Goal: Task Accomplishment & Management: Manage account settings

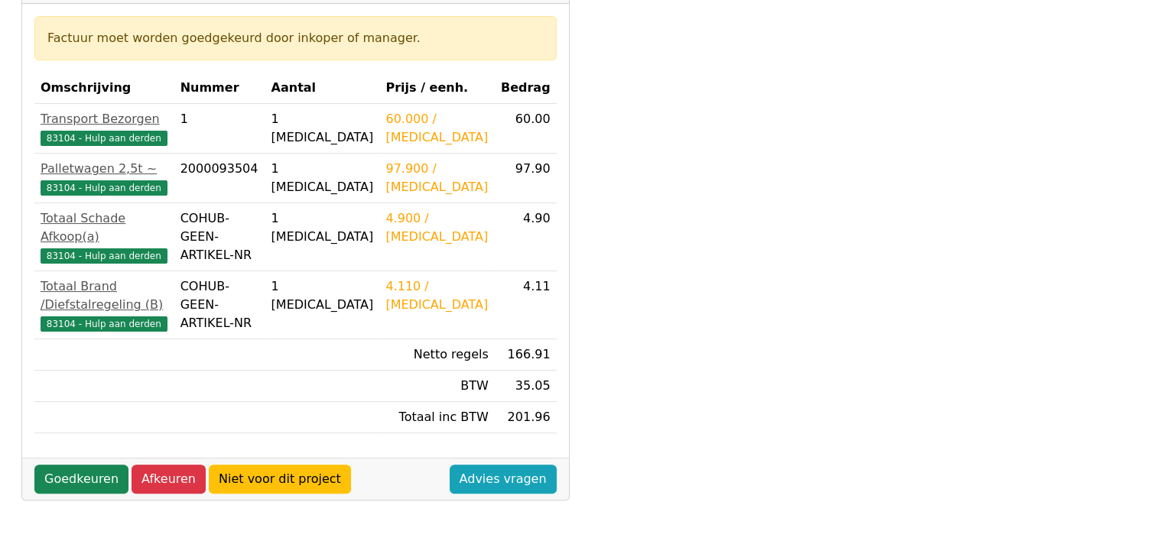
scroll to position [382, 0]
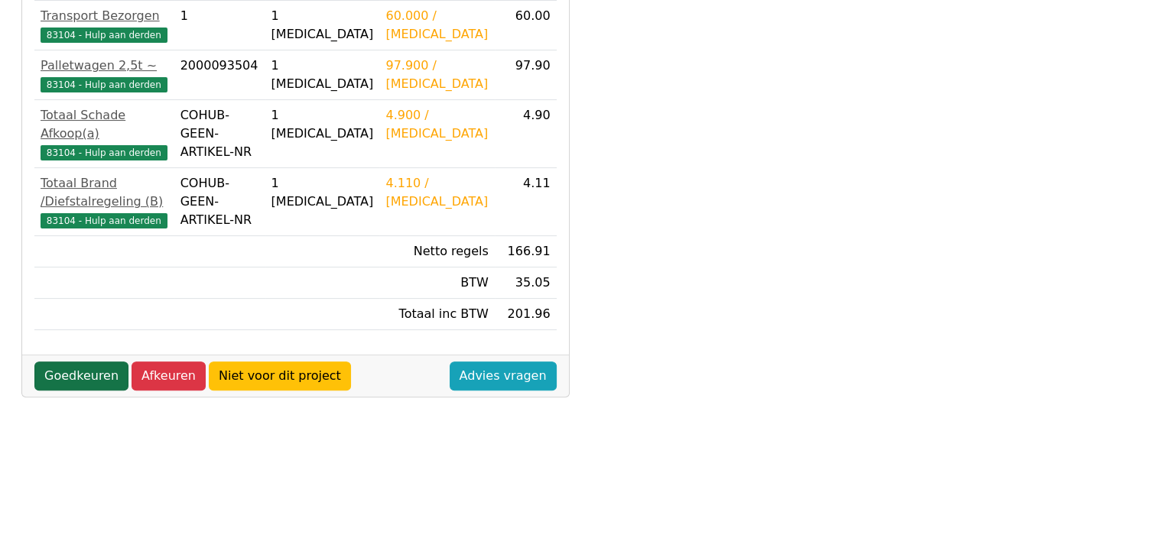
click at [67, 377] on link "Goedkeuren" at bounding box center [81, 376] width 94 height 29
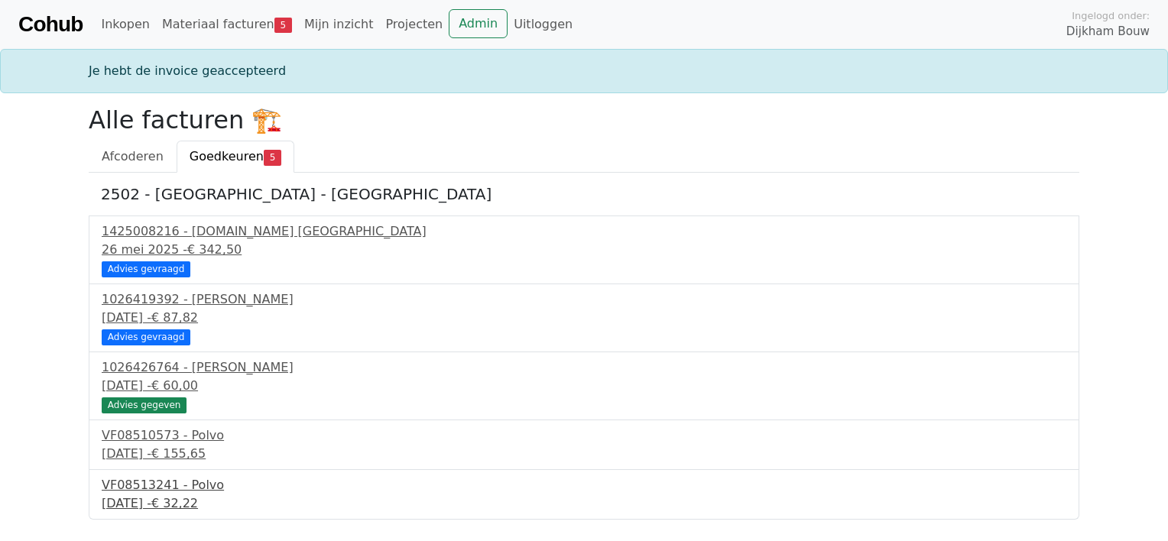
click at [160, 489] on div "VF08513241 - Polvo" at bounding box center [584, 485] width 965 height 18
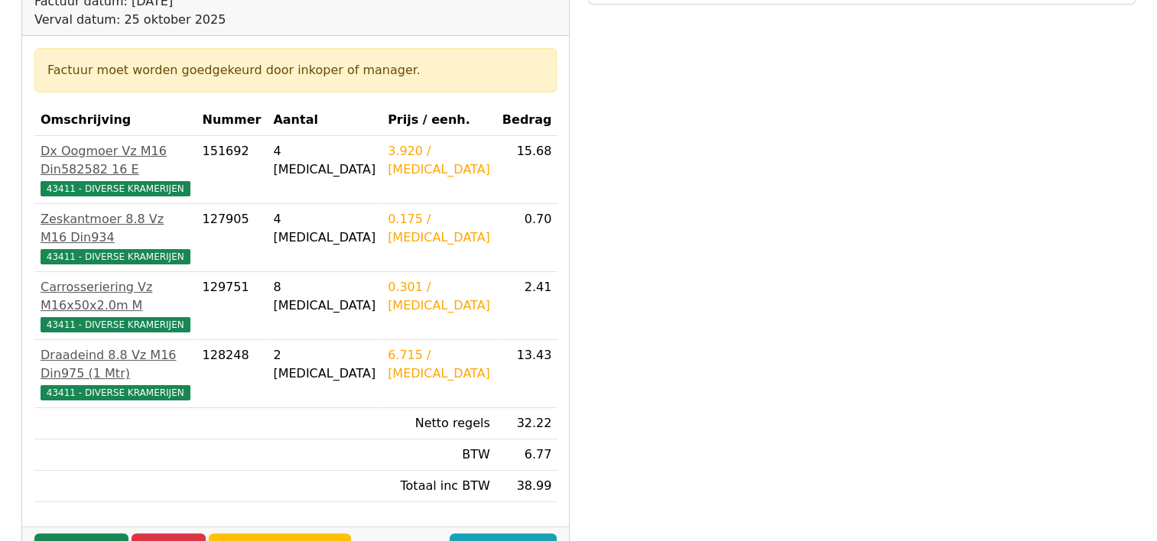
scroll to position [229, 0]
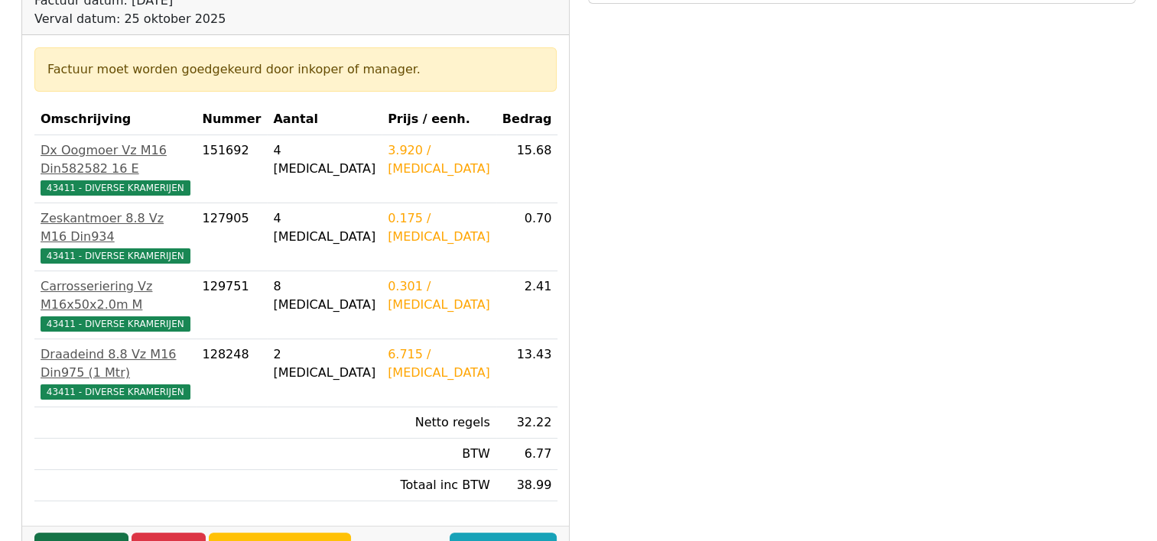
click at [70, 533] on link "Goedkeuren" at bounding box center [81, 547] width 94 height 29
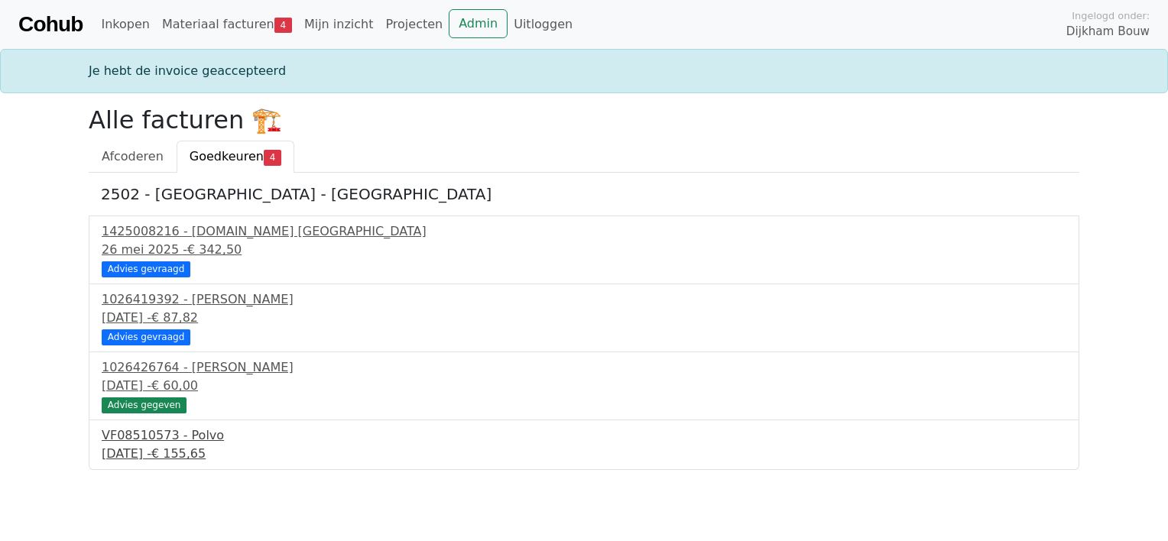
click at [168, 443] on div "VF08510573 - Polvo" at bounding box center [584, 436] width 965 height 18
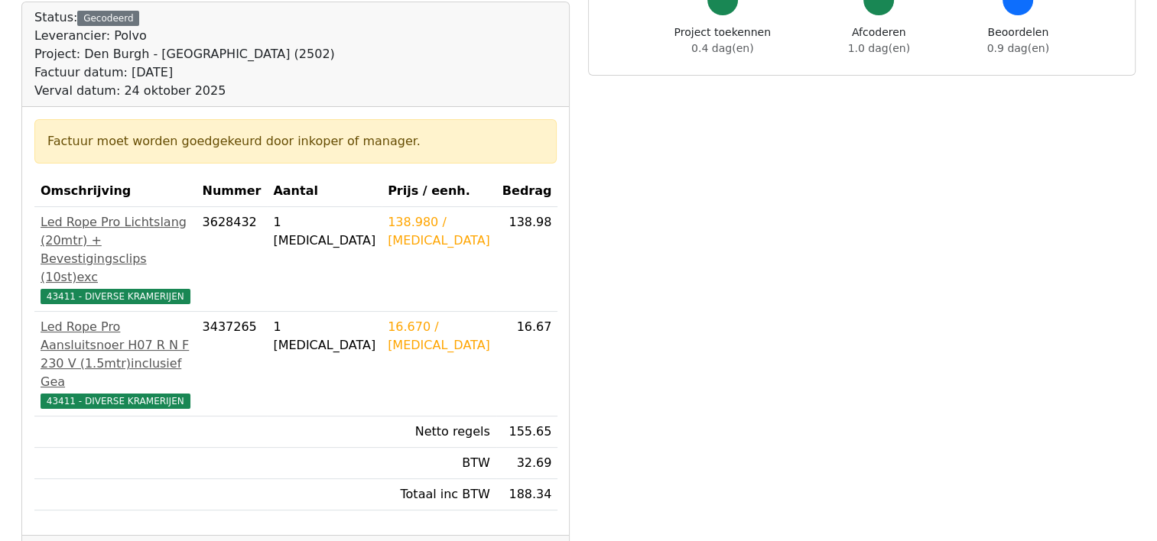
scroll to position [229, 0]
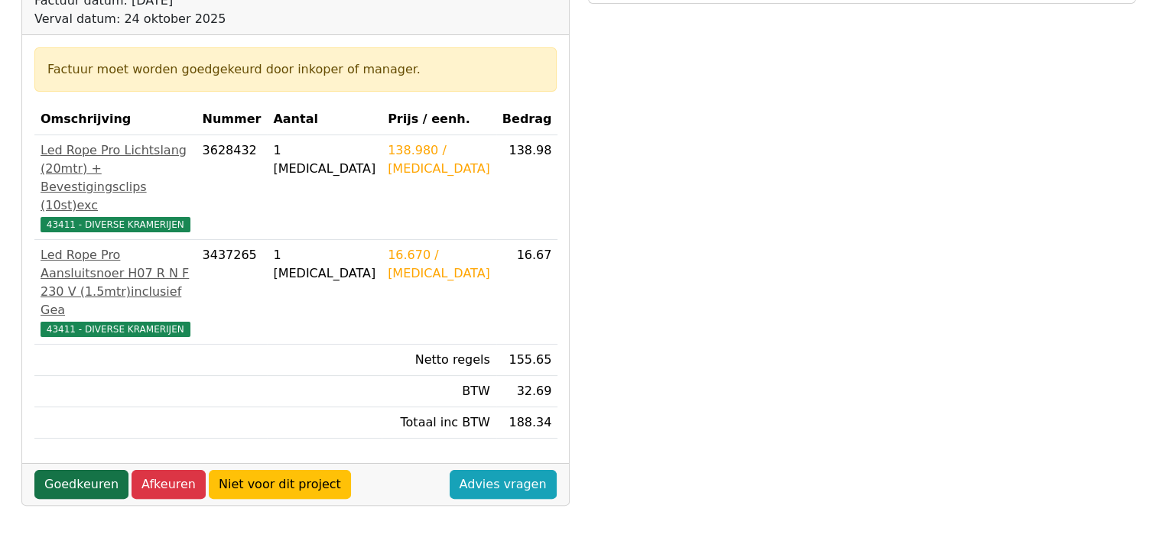
click at [73, 470] on link "Goedkeuren" at bounding box center [81, 484] width 94 height 29
